Goal: Obtain resource: Download file/media

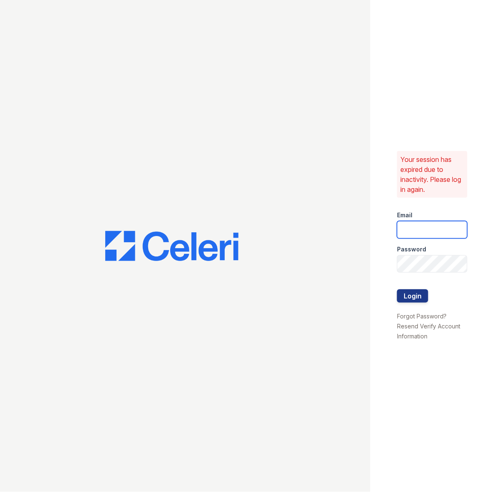
click at [444, 231] on input "email" at bounding box center [432, 229] width 70 height 17
type input "daniels.latoya@projectmanagementinc.net"
click at [416, 296] on button "Login" at bounding box center [412, 295] width 31 height 13
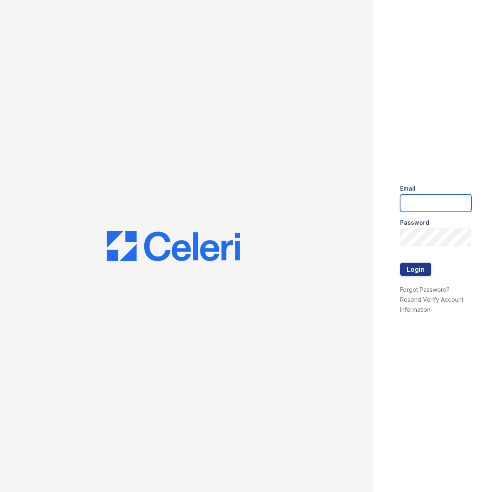
click at [415, 201] on input "email" at bounding box center [435, 202] width 71 height 17
type input "daniels.latoya@projectmanagementinc.net"
click at [415, 264] on button "Login" at bounding box center [415, 269] width 31 height 13
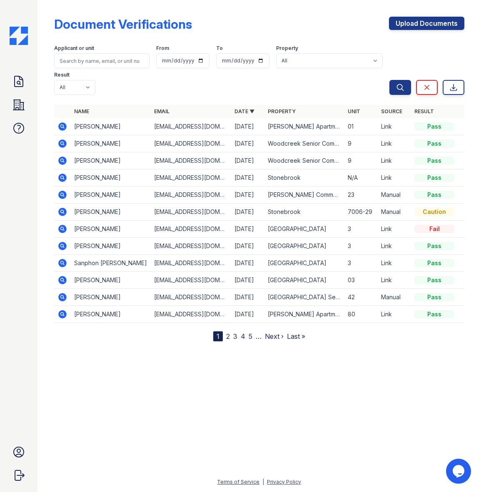
click at [269, 125] on td "[PERSON_NAME] Apartments" at bounding box center [304, 126] width 80 height 17
click at [62, 127] on icon at bounding box center [62, 126] width 2 height 2
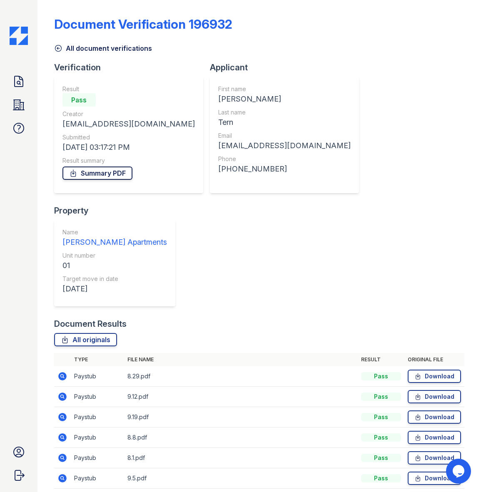
click at [103, 171] on link "Summary PDF" at bounding box center [97, 173] width 70 height 13
click at [429, 370] on link "Download" at bounding box center [434, 376] width 53 height 13
click at [440, 390] on link "Download" at bounding box center [434, 396] width 53 height 13
click at [434, 411] on link "Download" at bounding box center [434, 417] width 53 height 13
click at [428, 431] on link "Download" at bounding box center [434, 437] width 53 height 13
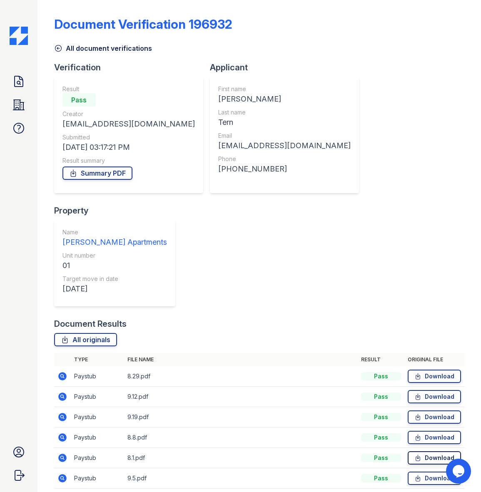
click at [428, 451] on link "Download" at bounding box center [434, 457] width 53 height 13
click at [426, 472] on link "Download" at bounding box center [434, 478] width 53 height 13
click at [421, 492] on link "Download" at bounding box center [434, 498] width 53 height 13
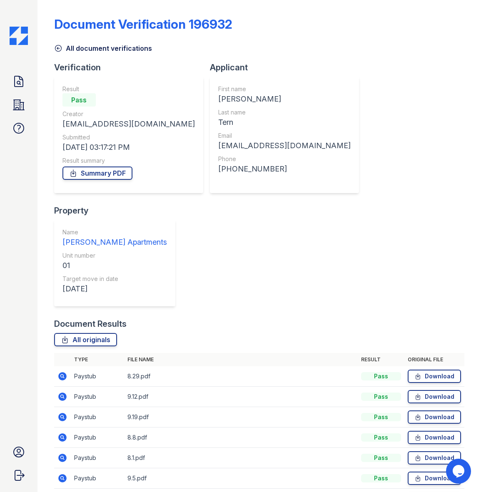
click at [112, 173] on link "Summary PDF" at bounding box center [97, 173] width 70 height 13
